Goal: Communication & Community: Answer question/provide support

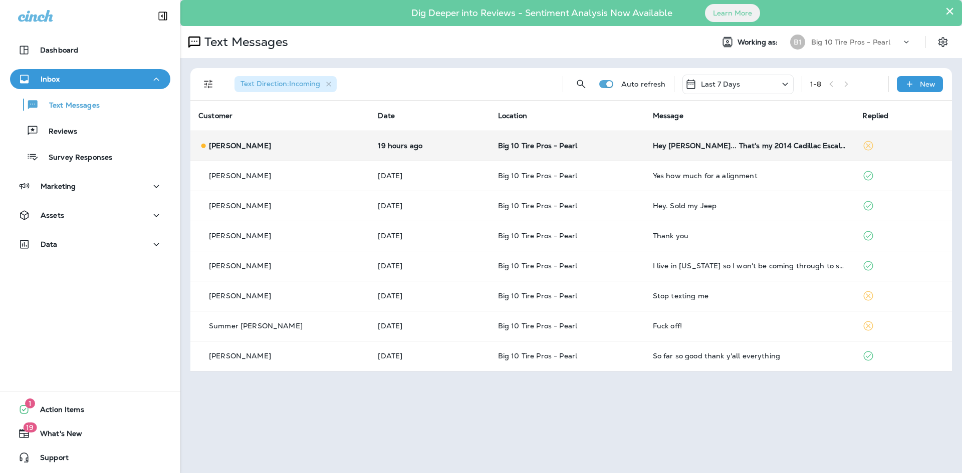
drag, startPoint x: 0, startPoint y: 0, endPoint x: 708, endPoint y: 149, distance: 723.3
click at [708, 149] on div "Hey [PERSON_NAME]... That's my 2014 Cadillac Escalade needing an alignment. Wha…" at bounding box center [750, 146] width 194 height 8
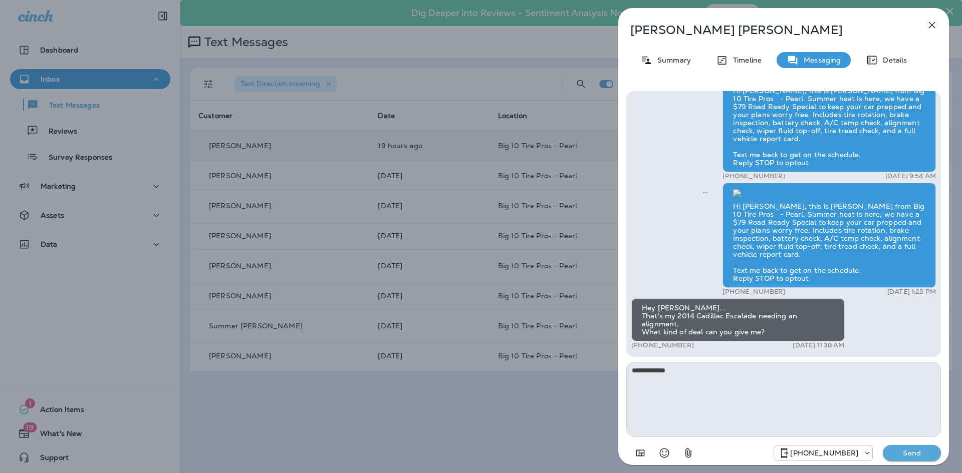
type textarea "**********"
click at [915, 454] on p "Send" at bounding box center [912, 453] width 42 height 9
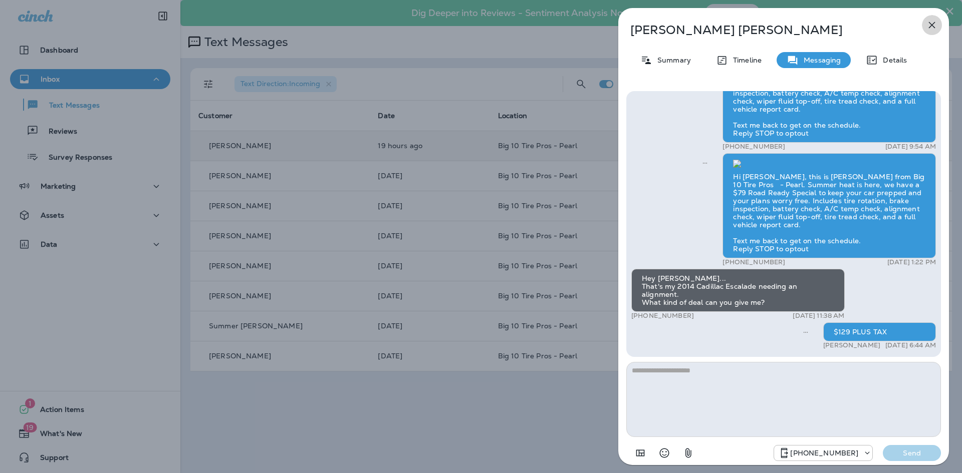
click at [933, 26] on icon "button" at bounding box center [932, 25] width 7 height 7
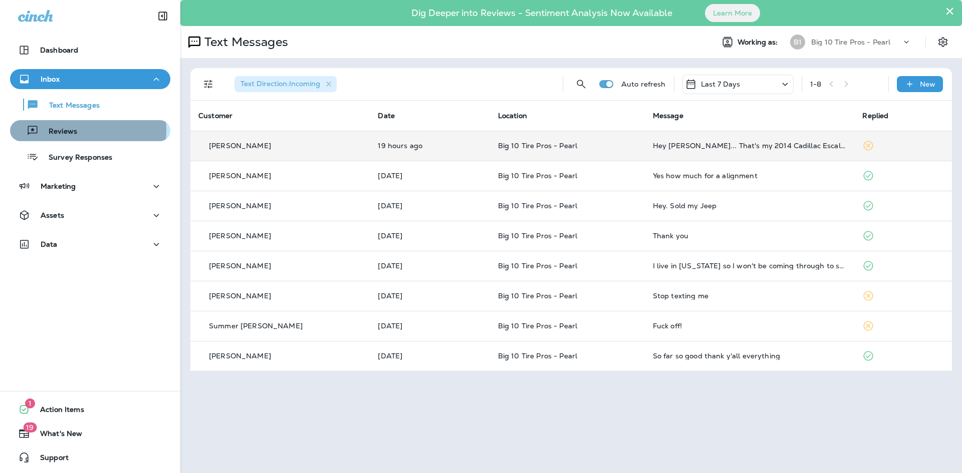
click at [64, 130] on p "Reviews" at bounding box center [58, 132] width 39 height 10
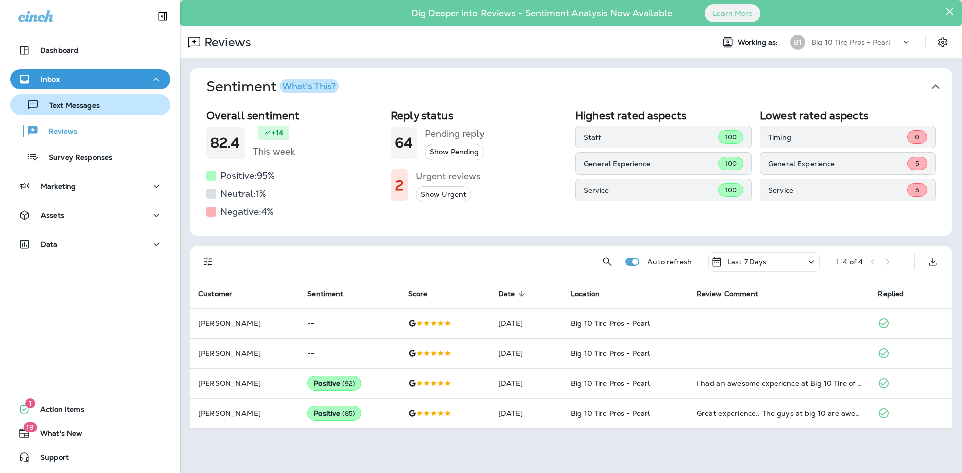
click at [59, 105] on p "Text Messages" at bounding box center [69, 106] width 61 height 10
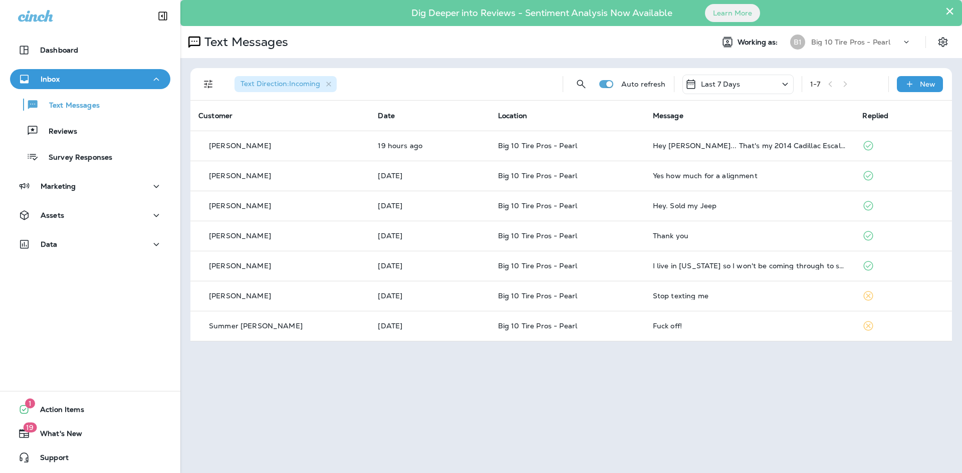
drag, startPoint x: 897, startPoint y: 333, endPoint x: 868, endPoint y: 368, distance: 45.2
click at [868, 368] on div "× Dig Deeper into Reviews - Sentiment Analysis Now Available Learn More Text Me…" at bounding box center [571, 236] width 782 height 473
